Goal: Information Seeking & Learning: Learn about a topic

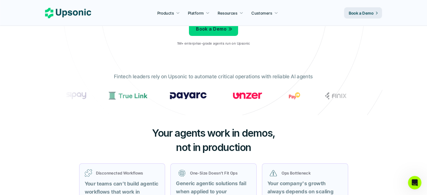
scroll to position [281, 0]
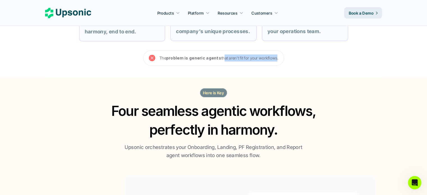
drag, startPoint x: 221, startPoint y: 58, endPoint x: 275, endPoint y: 61, distance: 53.7
click at [275, 61] on p "The problem is generic agents that aren’t fit for your workflows." at bounding box center [218, 57] width 119 height 7
click at [270, 60] on p "The problem is generic agents that aren’t fit for your workflows." at bounding box center [218, 57] width 119 height 7
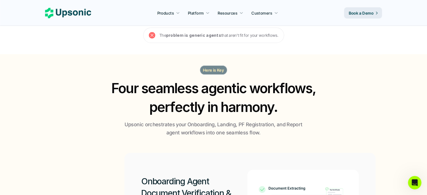
scroll to position [337, 0]
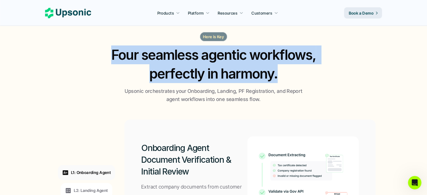
drag, startPoint x: 113, startPoint y: 54, endPoint x: 280, endPoint y: 77, distance: 168.6
click at [280, 77] on h2 "Four seamless agentic workflows, perfectly in harmony." at bounding box center [213, 64] width 215 height 38
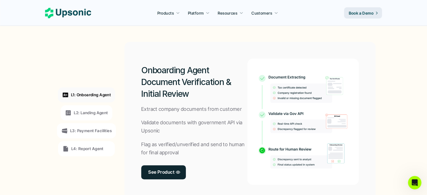
scroll to position [449, 0]
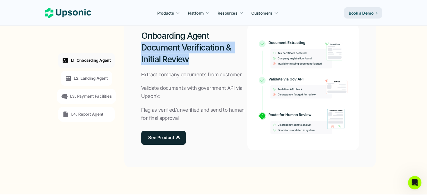
drag, startPoint x: 146, startPoint y: 50, endPoint x: 204, endPoint y: 58, distance: 58.7
click at [204, 58] on h2 "Onboarding Agent Document Verification & Initial Review" at bounding box center [194, 47] width 106 height 35
click at [180, 50] on h2 "Onboarding Agent Document Verification & Initial Review" at bounding box center [194, 47] width 106 height 35
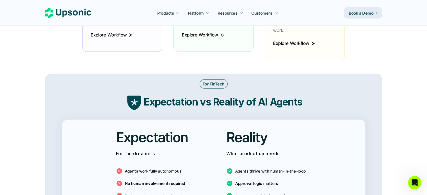
scroll to position [926, 0]
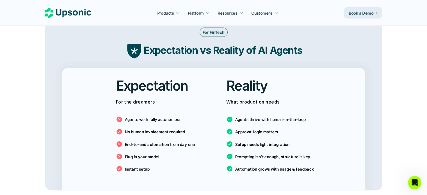
click at [141, 44] on icon at bounding box center [134, 50] width 19 height 19
drag, startPoint x: 143, startPoint y: 44, endPoint x: 285, endPoint y: 45, distance: 141.7
click at [285, 45] on div "Expectation vs Reality of AI Agents" at bounding box center [213, 50] width 325 height 19
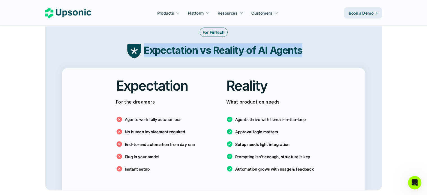
drag, startPoint x: 301, startPoint y: 41, endPoint x: 140, endPoint y: 40, distance: 160.5
click at [140, 41] on div "Expectation vs Reality of AI Agents" at bounding box center [213, 50] width 325 height 19
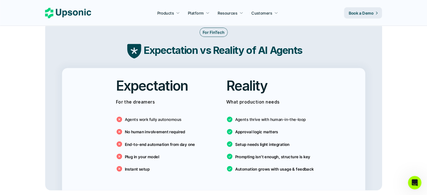
click at [234, 116] on div "Agents thrive with human-in-the-loop" at bounding box center [266, 119] width 80 height 7
drag, startPoint x: 235, startPoint y: 110, endPoint x: 316, endPoint y: 113, distance: 80.8
click at [316, 113] on div "Reality What production needs Agents thrive with human-in-the-loop Approval log…" at bounding box center [269, 126] width 102 height 117
drag, startPoint x: 236, startPoint y: 124, endPoint x: 288, endPoint y: 124, distance: 52.2
click at [288, 124] on div "Agents thrive with human-in-the-loop Approval logic matters Setup needs light i…" at bounding box center [268, 142] width 85 height 67
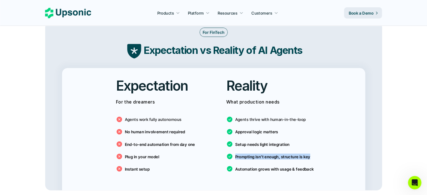
drag, startPoint x: 234, startPoint y: 147, endPoint x: 318, endPoint y: 148, distance: 83.3
click at [318, 148] on div "Reality What production needs Agents thrive with human-in-the-loop Approval log…" at bounding box center [269, 126] width 102 height 117
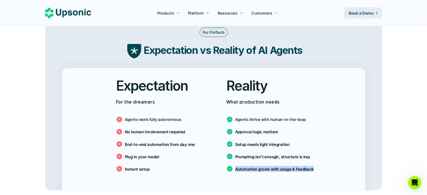
drag, startPoint x: 236, startPoint y: 160, endPoint x: 314, endPoint y: 160, distance: 78.6
click at [314, 160] on div "Reality What production needs Agents thrive with human-in-the-loop Approval log…" at bounding box center [269, 126] width 102 height 117
click at [300, 166] on p "Automation grows with usage & feedback" at bounding box center [274, 169] width 79 height 6
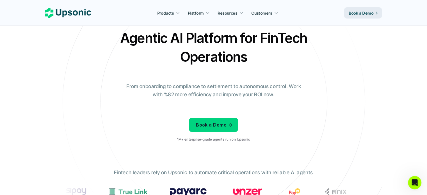
scroll to position [0, 0]
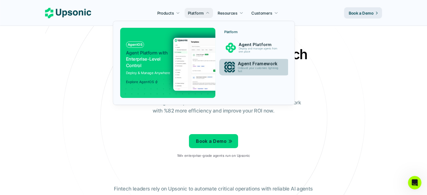
click at [249, 63] on p "Agent Framework" at bounding box center [258, 63] width 43 height 5
click at [238, 68] on p "Onboard your customers lightning fast" at bounding box center [258, 69] width 43 height 6
